Goal: Obtain resource: Download file/media

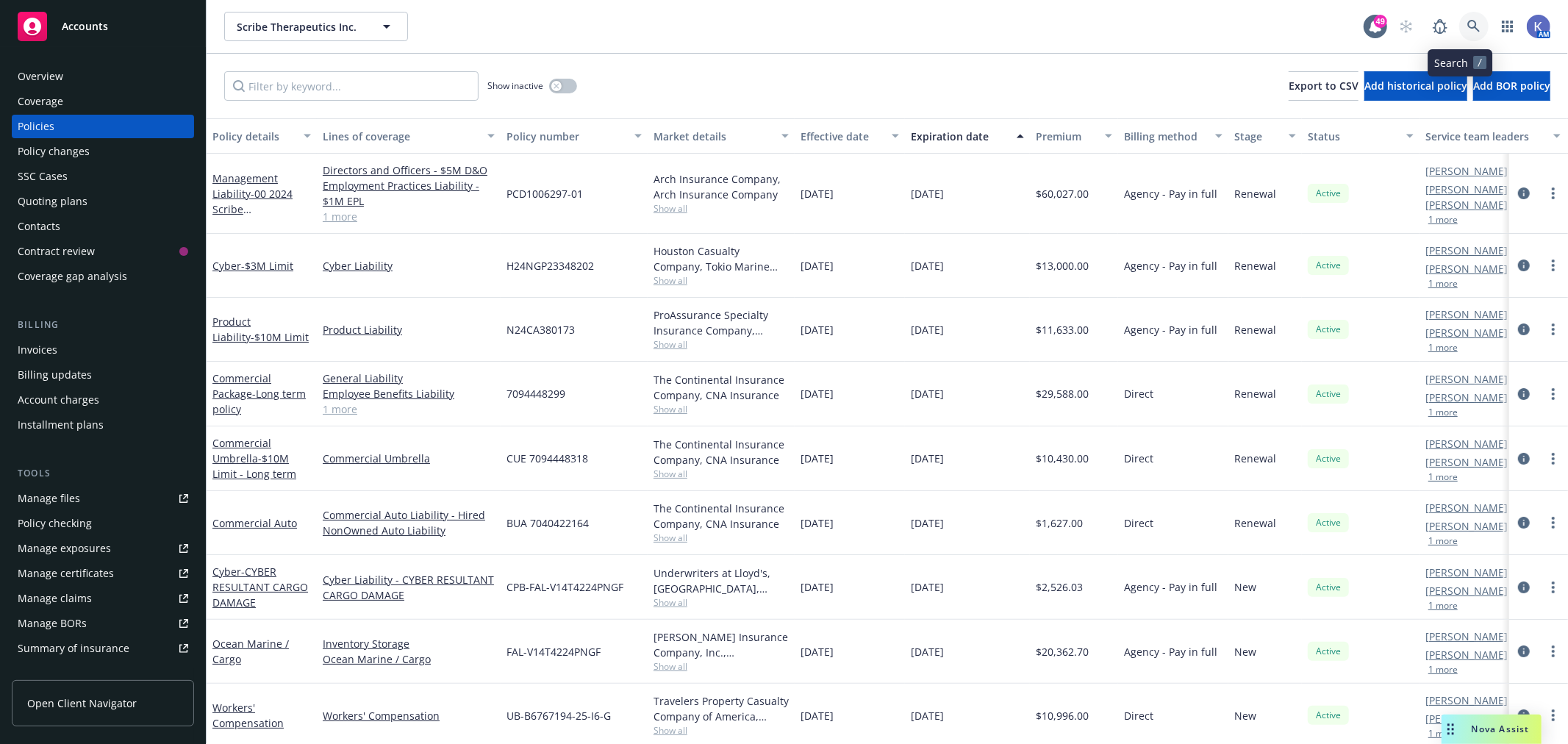
click at [1459, 22] on link at bounding box center [1473, 26] width 29 height 29
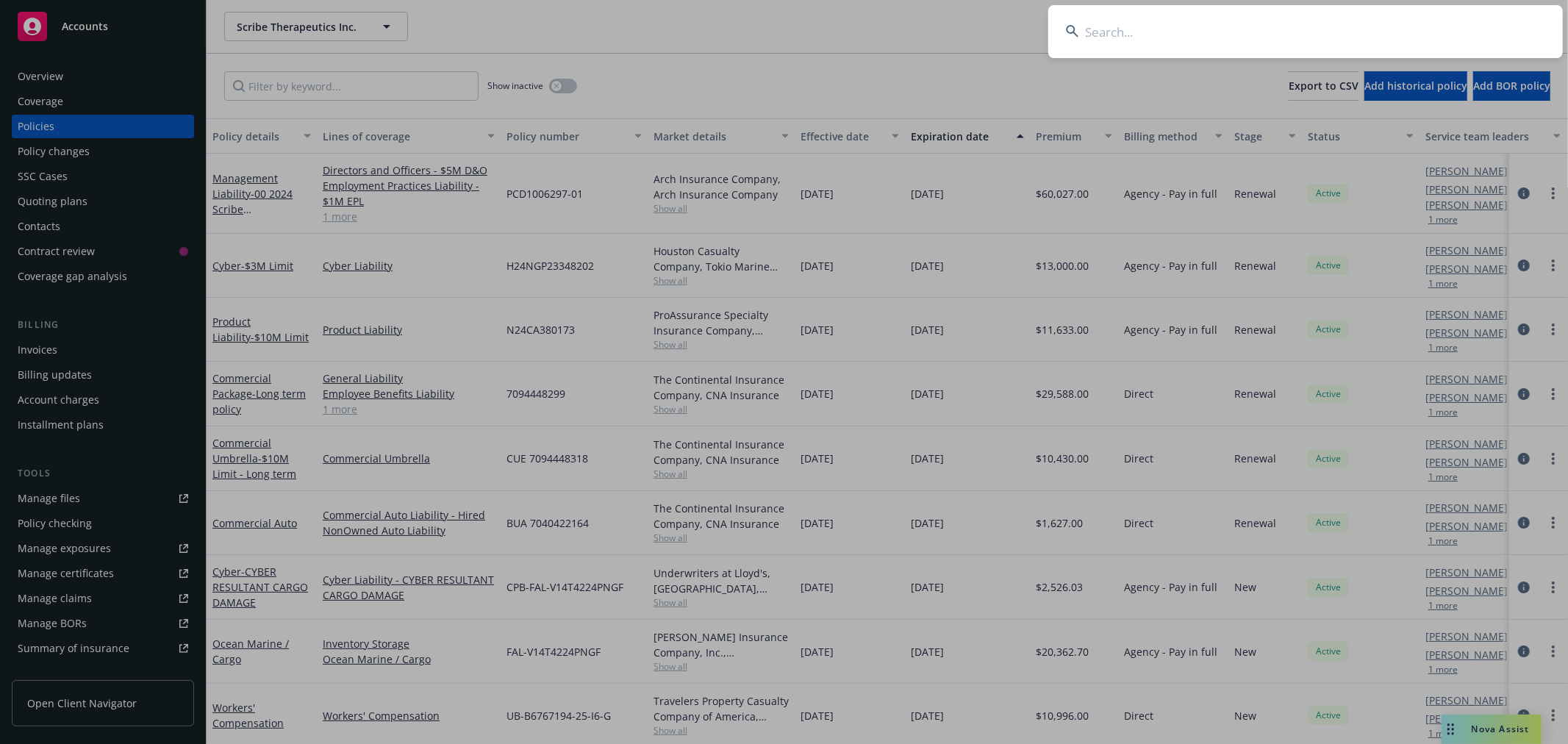
click at [1398, 27] on input at bounding box center [1305, 32] width 514 height 53
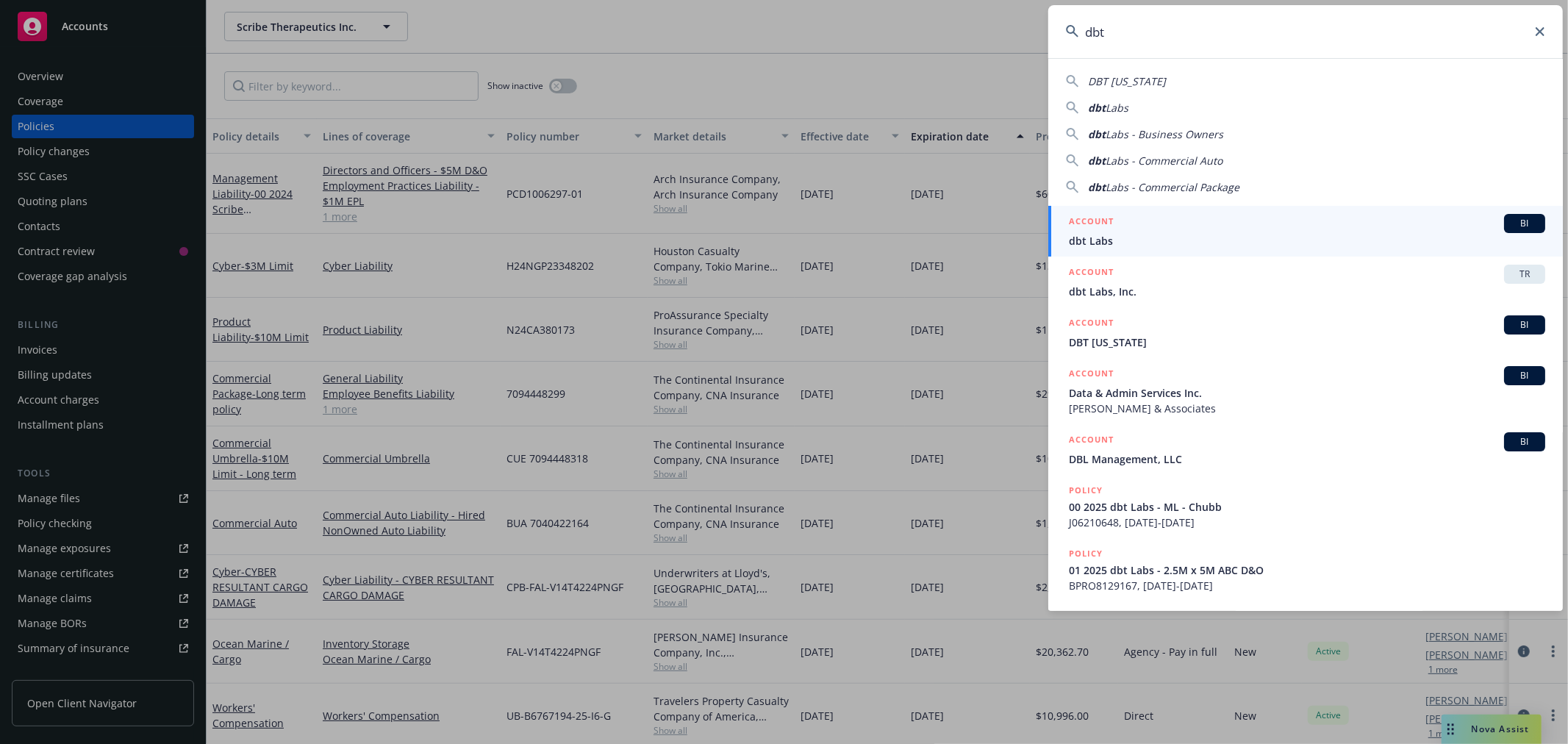
type input "dbt"
click at [1096, 239] on span "dbt Labs" at bounding box center [1307, 240] width 476 height 16
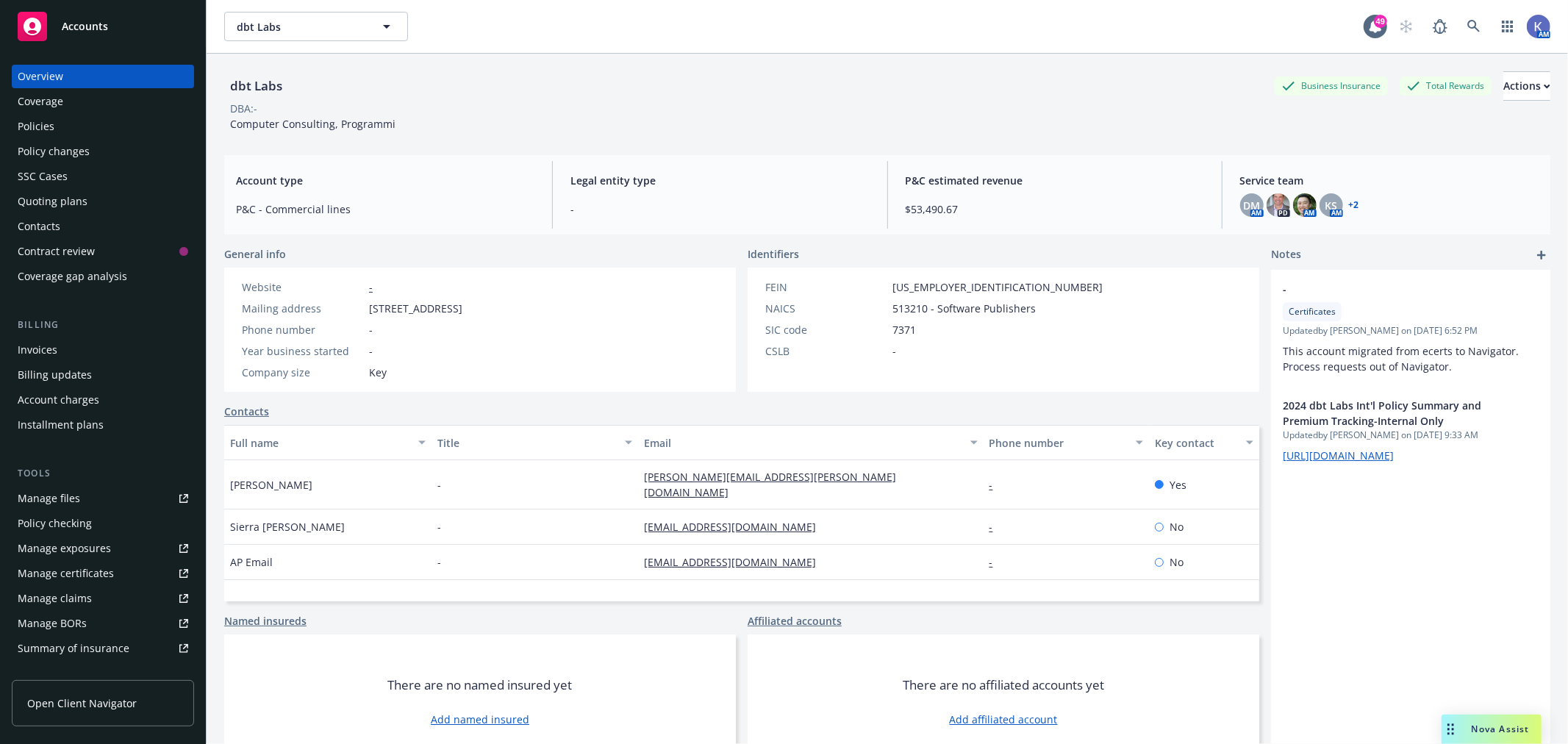
click at [41, 121] on div "Policies" at bounding box center [35, 126] width 37 height 23
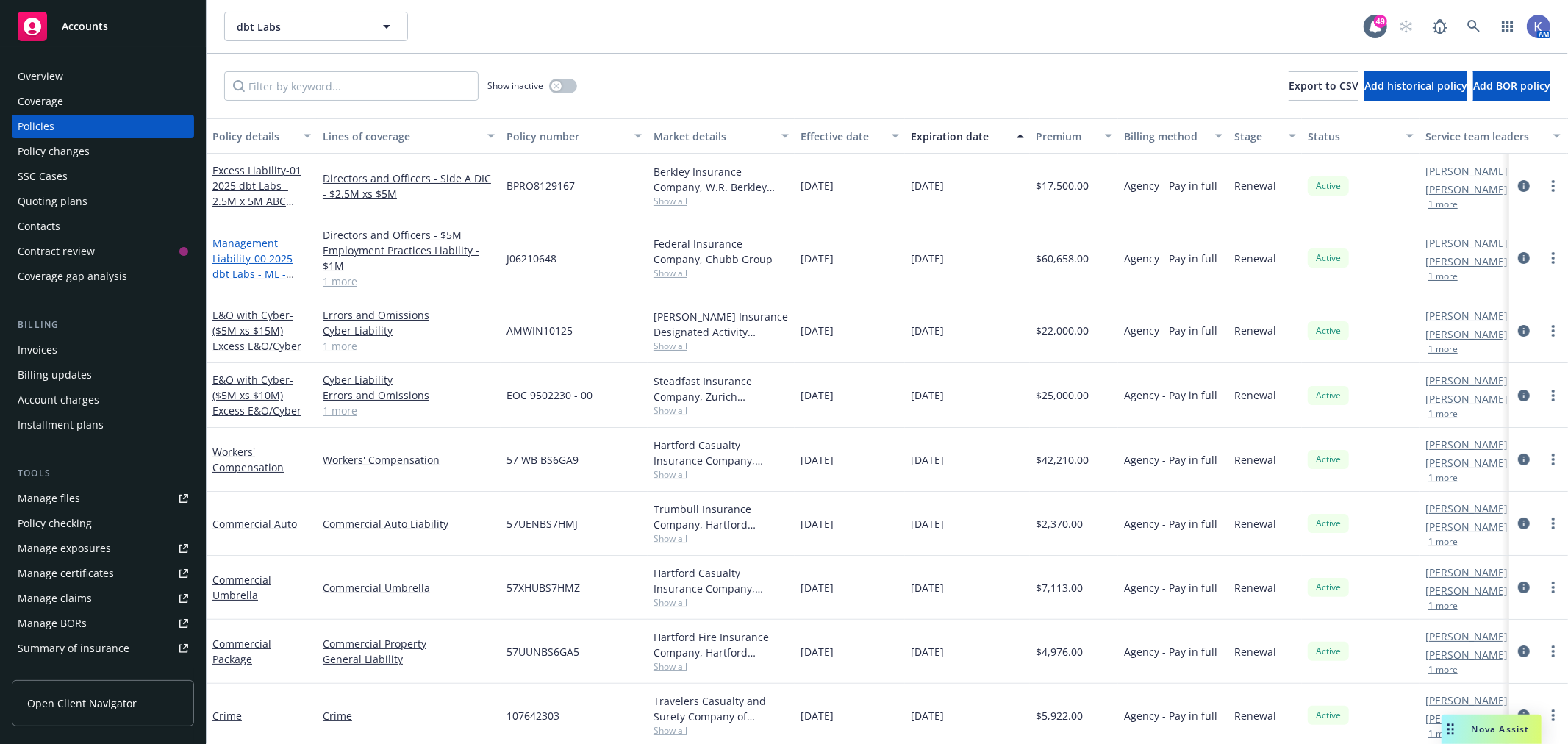
click at [254, 244] on link "Management Liability - 00 2025 dbt Labs - ML - Chubb" at bounding box center [252, 266] width 80 height 60
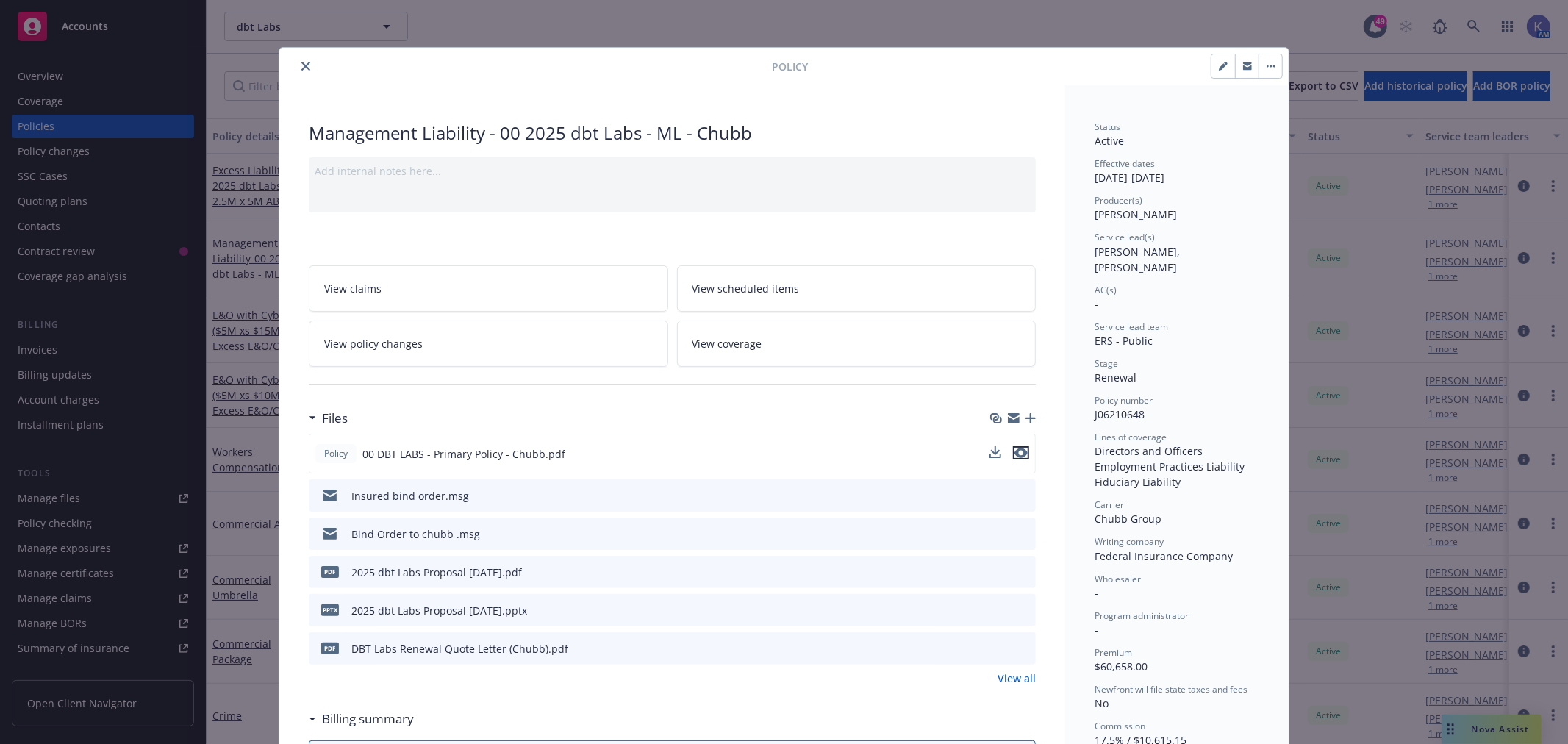
click at [1018, 452] on icon "preview file" at bounding box center [1021, 453] width 14 height 11
click at [996, 451] on icon "download file" at bounding box center [997, 453] width 12 height 12
click at [301, 67] on icon "close" at bounding box center [306, 66] width 9 height 9
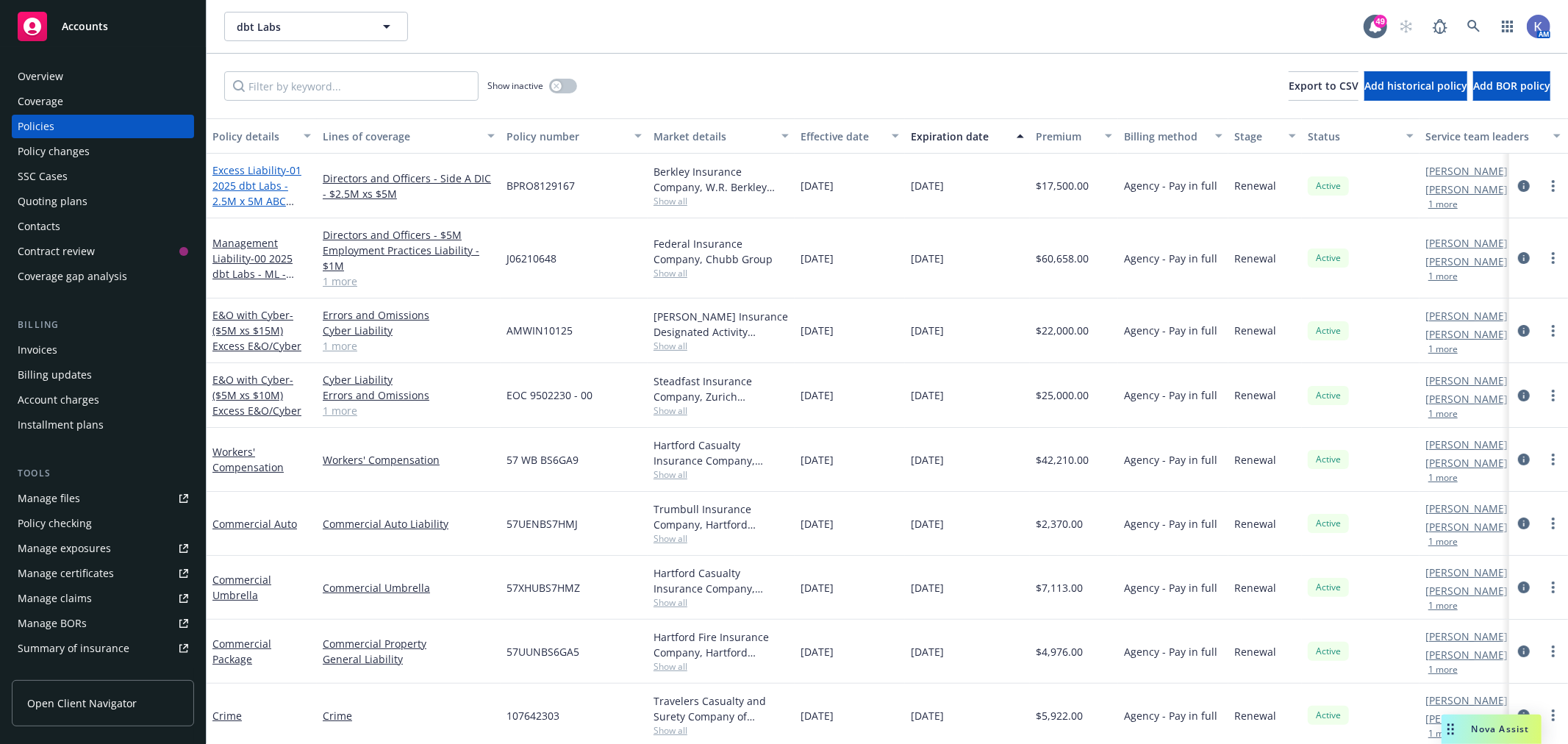
click at [254, 200] on span "- 01 2025 dbt Labs - 2.5M x 5M ABC D&O" at bounding box center [257, 193] width 89 height 60
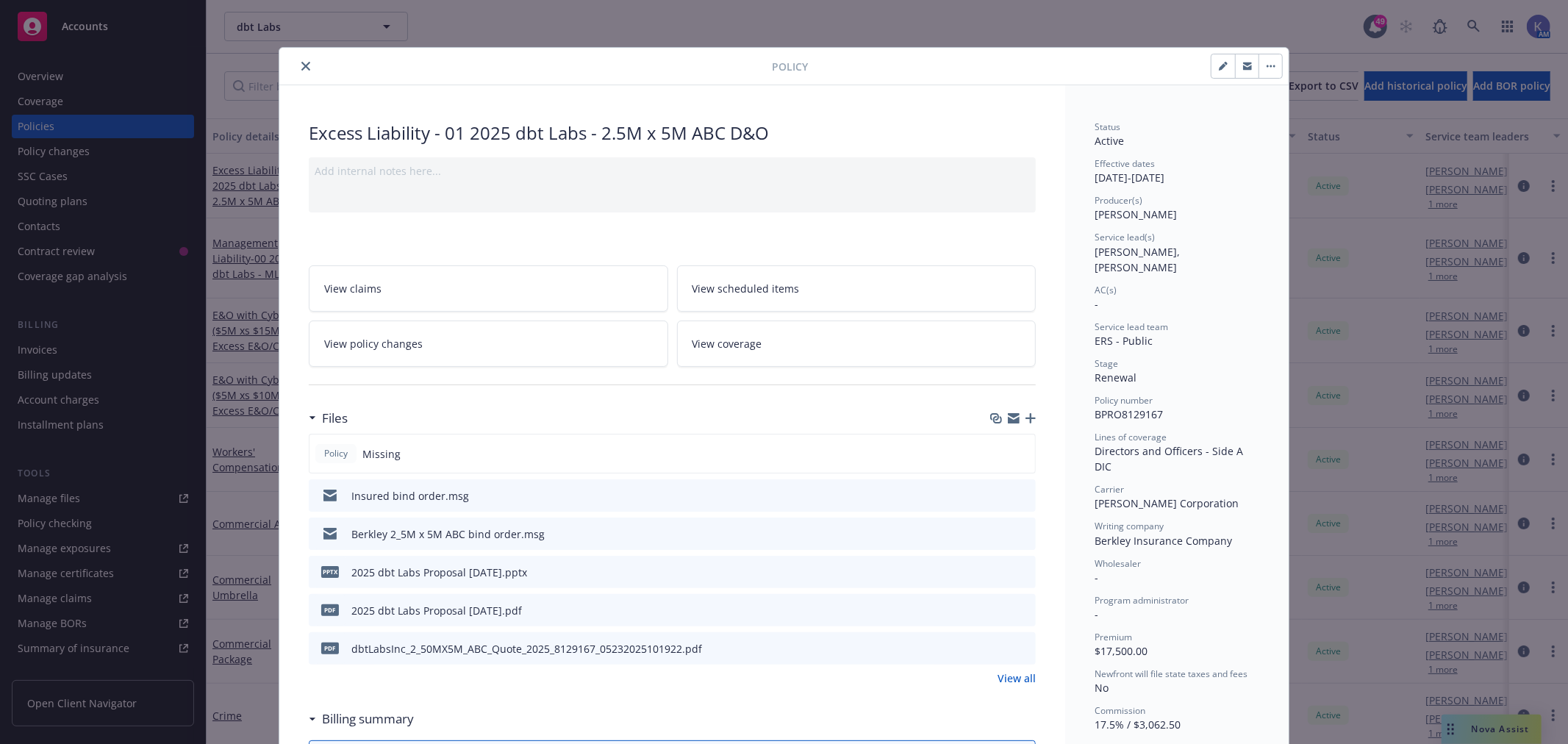
click at [1015, 643] on icon "preview file" at bounding box center [1022, 648] width 14 height 11
click at [297, 69] on button "close" at bounding box center [306, 65] width 17 height 17
